Goal: Information Seeking & Learning: Learn about a topic

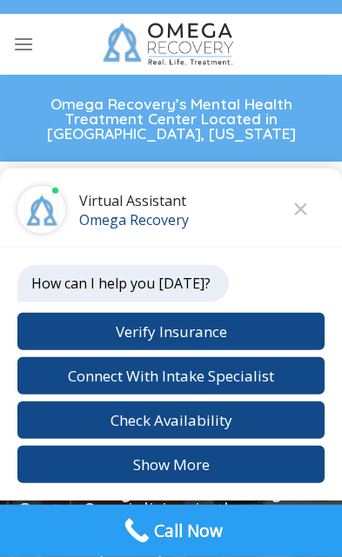
scroll to position [24, 0]
click at [305, 234] on button "Close chat" at bounding box center [301, 210] width 48 height 48
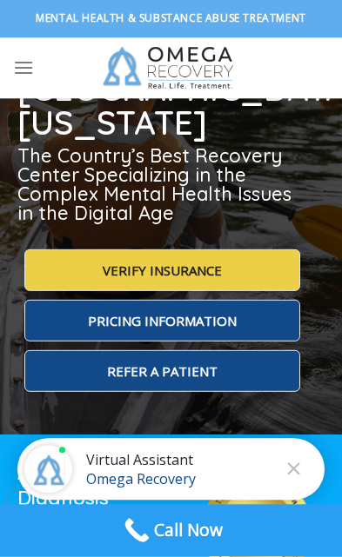
scroll to position [360, 0]
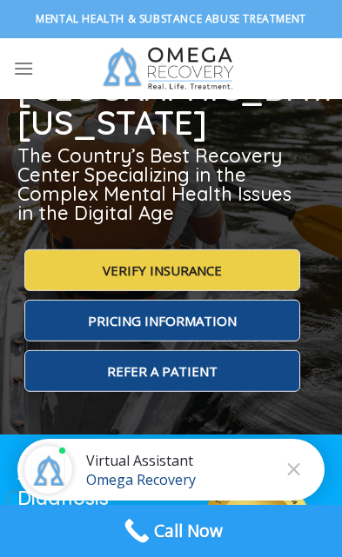
click at [74, 300] on label "Pricing Information" at bounding box center [162, 321] width 276 height 42
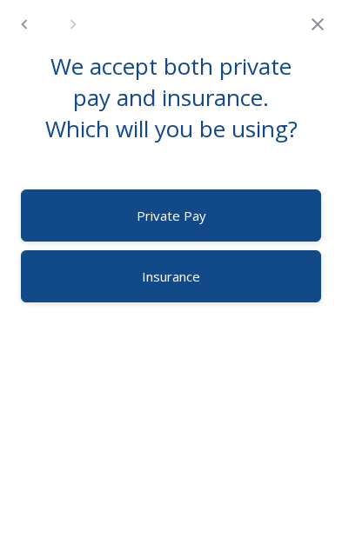
click at [315, 30] on icon "Close" at bounding box center [317, 24] width 21 height 21
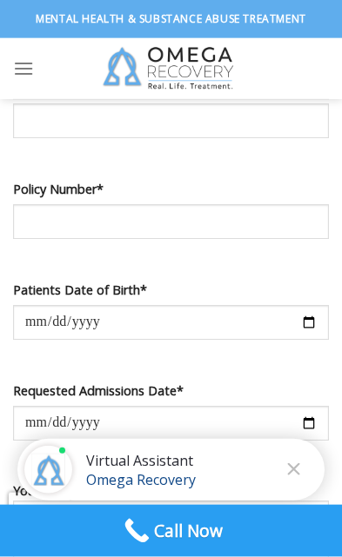
scroll to position [1464, 0]
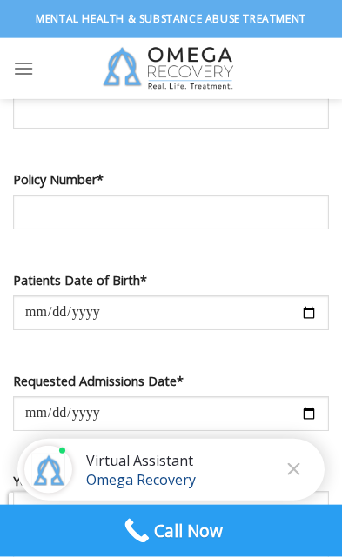
click at [28, 75] on icon "Menu" at bounding box center [23, 68] width 21 height 25
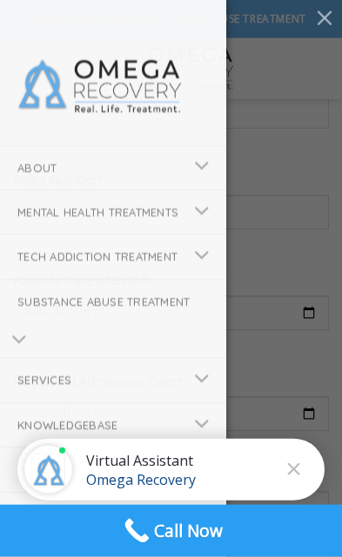
click at [35, 323] on link "Substance Abuse Treatment" at bounding box center [113, 301] width 226 height 43
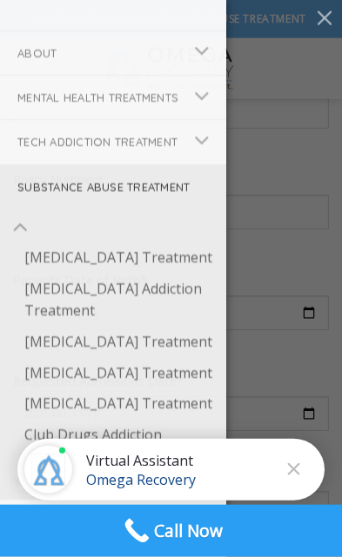
scroll to position [136, 0]
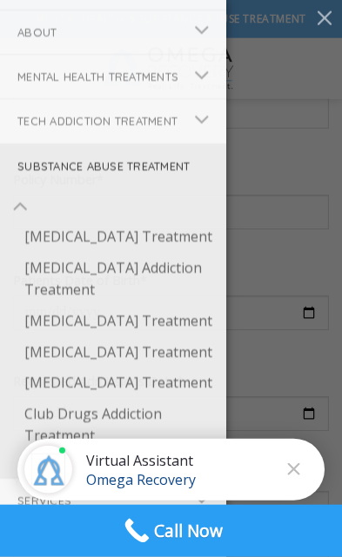
click at [43, 369] on link "[MEDICAL_DATA] Treatment" at bounding box center [116, 352] width 219 height 31
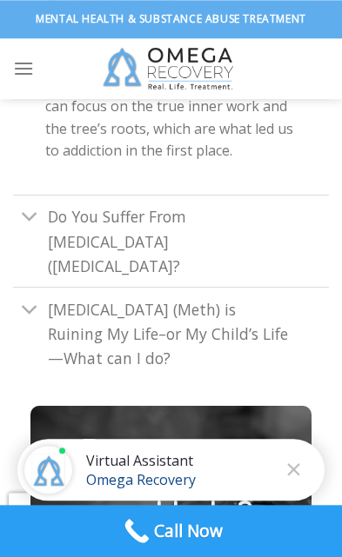
scroll to position [6502, 0]
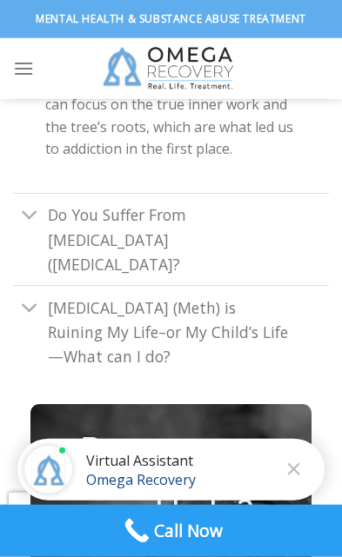
click at [39, 198] on button "Toggle" at bounding box center [30, 216] width 34 height 37
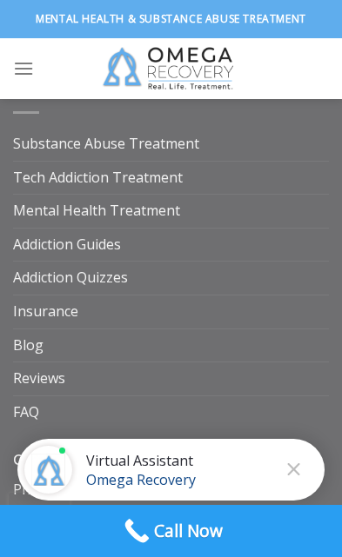
scroll to position [11699, 0]
click at [37, 297] on link "Insurance" at bounding box center [45, 313] width 65 height 33
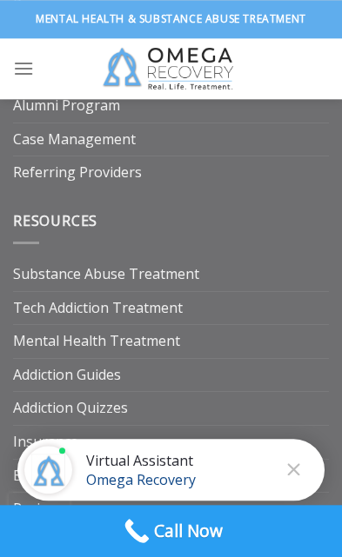
scroll to position [6149, 0]
